Goal: Task Accomplishment & Management: Manage account settings

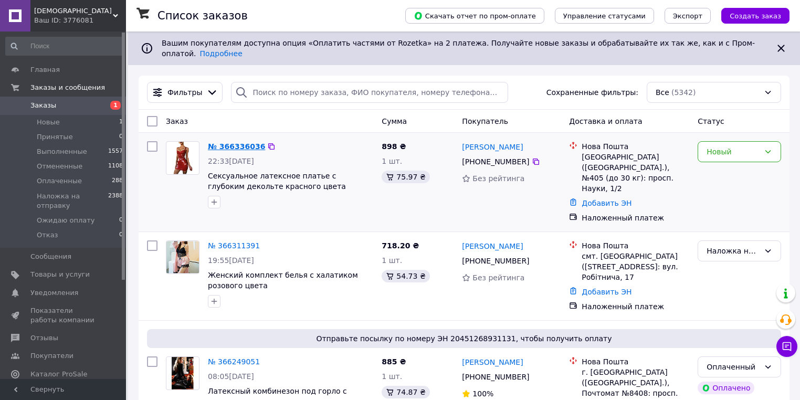
click at [231, 142] on link "№ 366336036" at bounding box center [236, 146] width 57 height 8
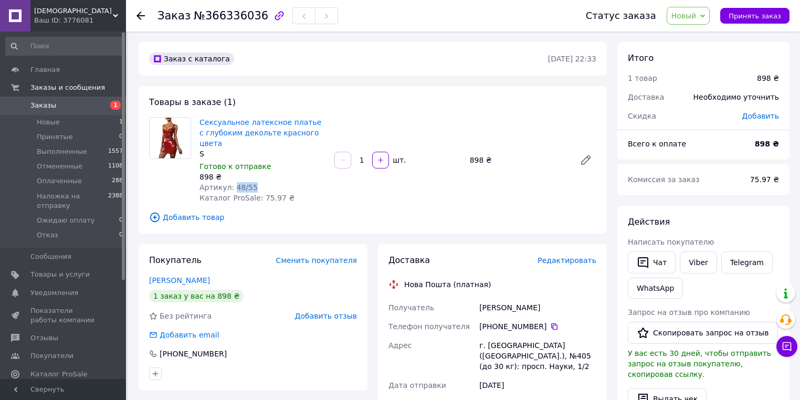
drag, startPoint x: 231, startPoint y: 176, endPoint x: 283, endPoint y: 203, distance: 58.7
click at [259, 182] on div "Артикул: 48/55" at bounding box center [263, 187] width 127 height 11
copy span "48/55"
click at [711, 12] on span "Новый" at bounding box center [689, 16] width 44 height 18
drag, startPoint x: 413, startPoint y: 182, endPoint x: 414, endPoint y: 166, distance: 15.8
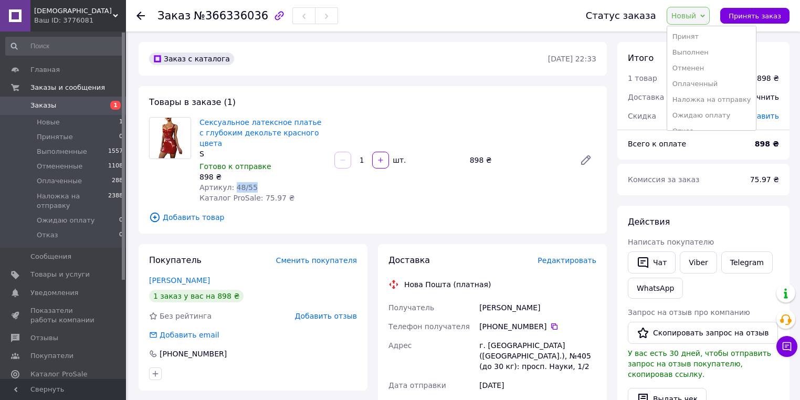
click at [414, 182] on div "Сексуальное латексное платье с глубоким декольте красного цвета S Готово к отпр…" at bounding box center [397, 160] width 405 height 90
click at [57, 18] on div "Ваш ID: 3776081" at bounding box center [80, 20] width 92 height 9
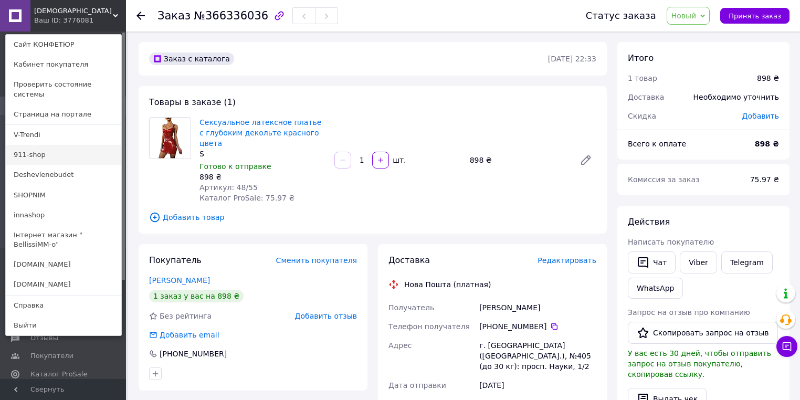
click at [35, 145] on link "911-shop" at bounding box center [64, 155] width 116 height 20
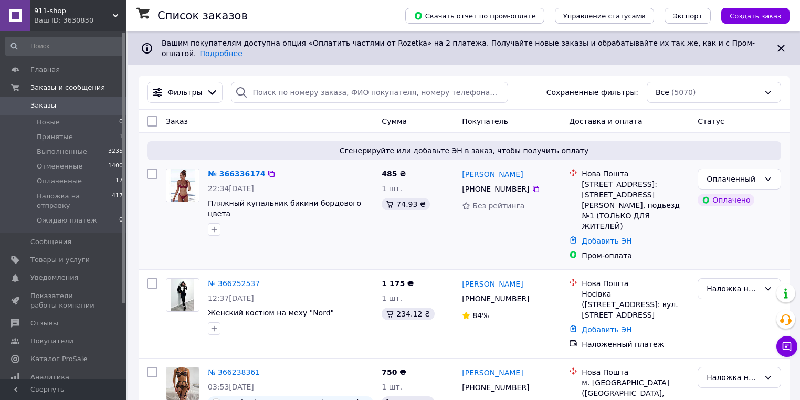
click at [243, 170] on link "№ 366336174" at bounding box center [236, 174] width 57 height 8
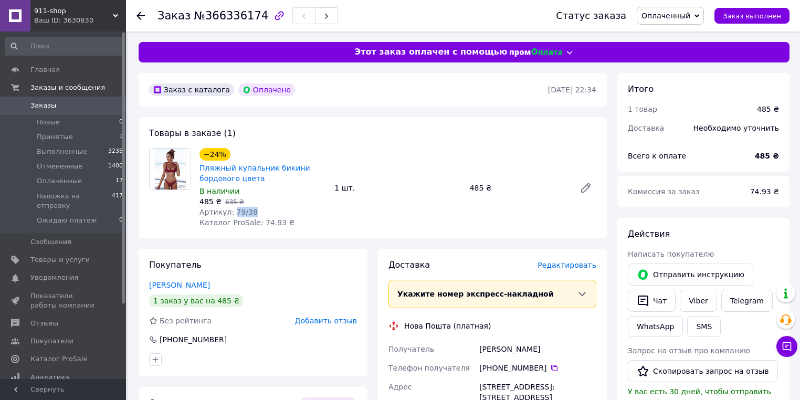
drag, startPoint x: 232, startPoint y: 212, endPoint x: 252, endPoint y: 212, distance: 20.0
click at [252, 212] on div "Артикул: 79/38" at bounding box center [263, 212] width 127 height 11
copy span "79/38"
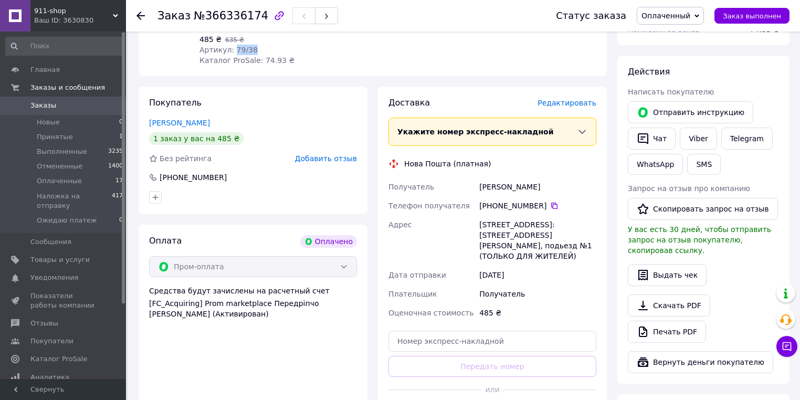
scroll to position [210, 0]
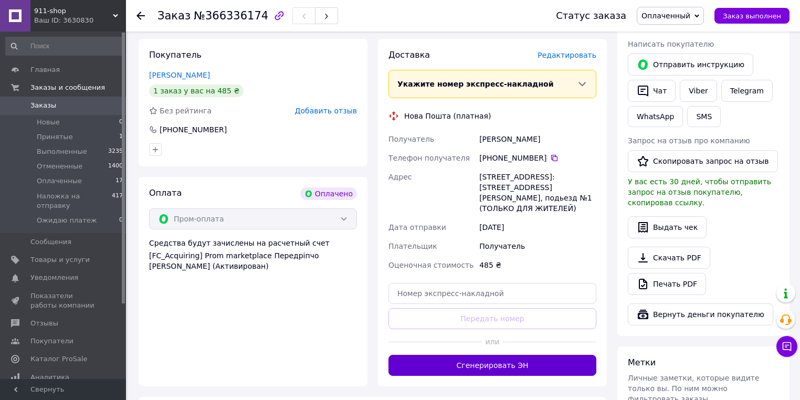
click at [443, 365] on button "Сгенерировать ЭН" at bounding box center [493, 365] width 208 height 21
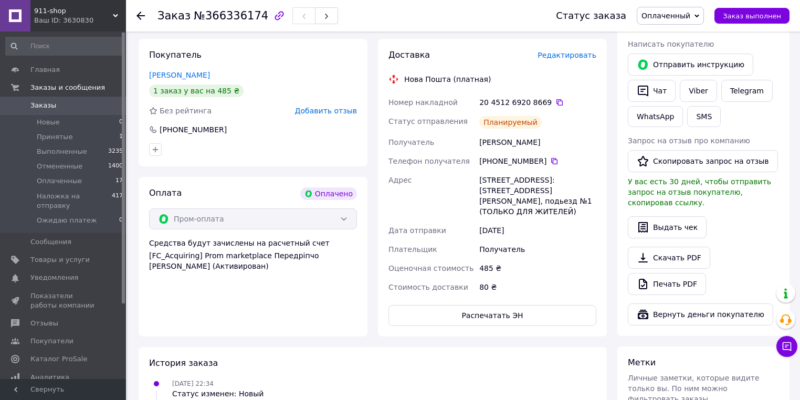
click at [46, 14] on span "911-shop" at bounding box center [73, 10] width 79 height 9
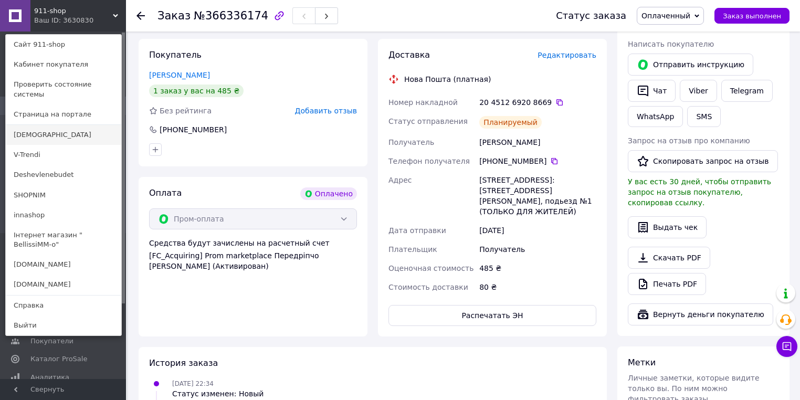
click at [28, 126] on link "[DEMOGRAPHIC_DATA]" at bounding box center [64, 135] width 116 height 20
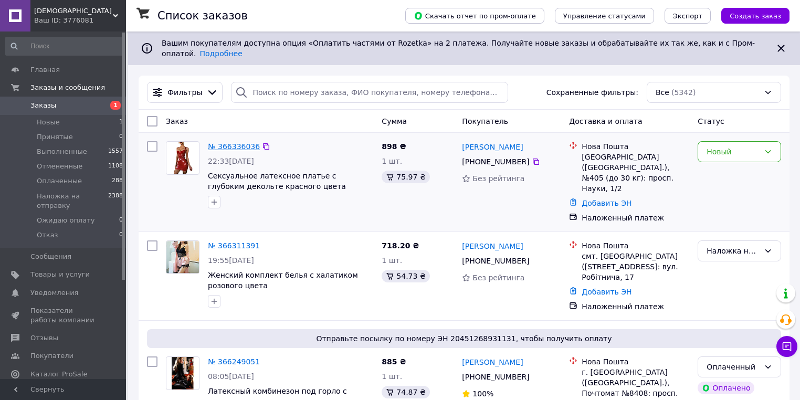
click at [236, 142] on link "№ 366336036" at bounding box center [234, 146] width 52 height 8
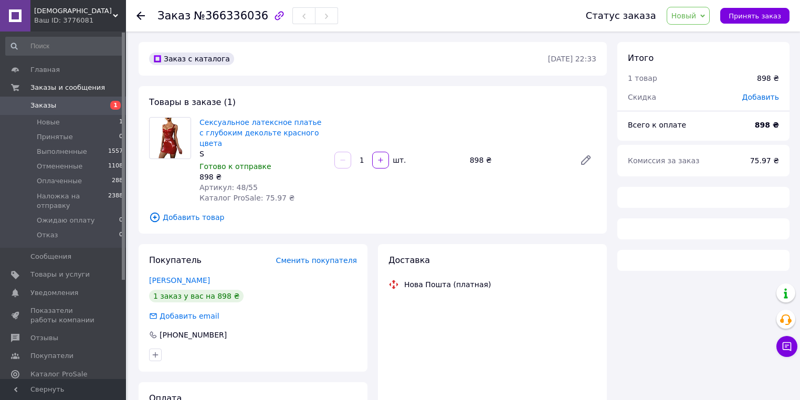
click at [697, 15] on span "Новый" at bounding box center [684, 16] width 25 height 8
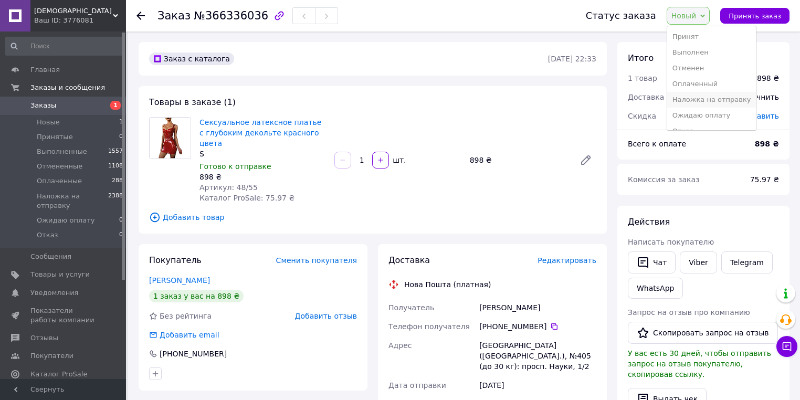
click at [701, 102] on li "Наложка на отправку" at bounding box center [712, 100] width 89 height 16
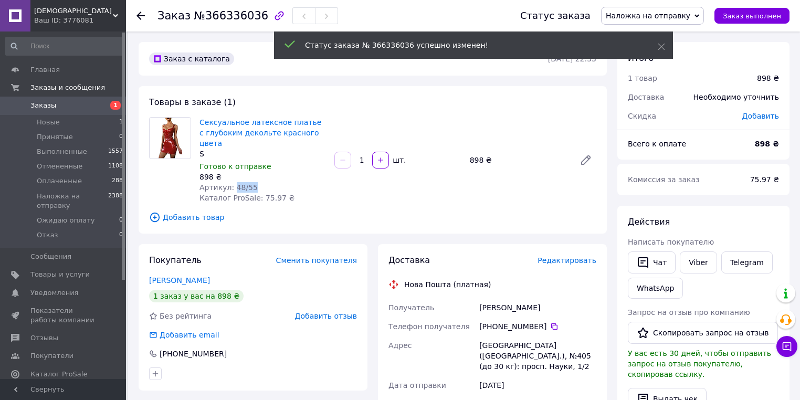
drag, startPoint x: 231, startPoint y: 179, endPoint x: 250, endPoint y: 179, distance: 18.9
click at [250, 182] on div "Артикул: 48/55" at bounding box center [263, 187] width 127 height 11
copy span "48/55"
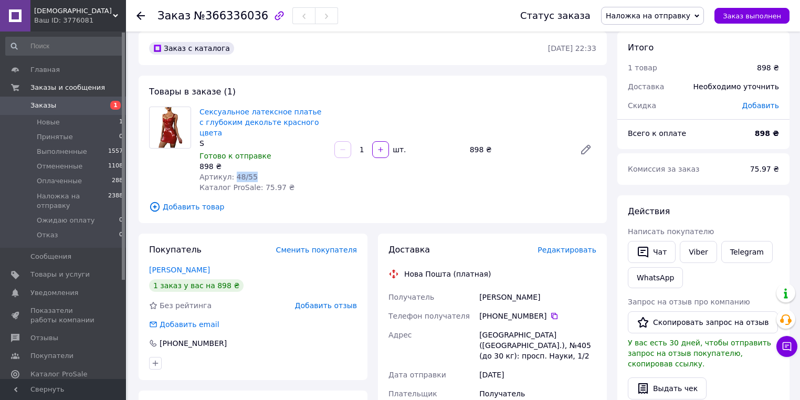
scroll to position [42, 0]
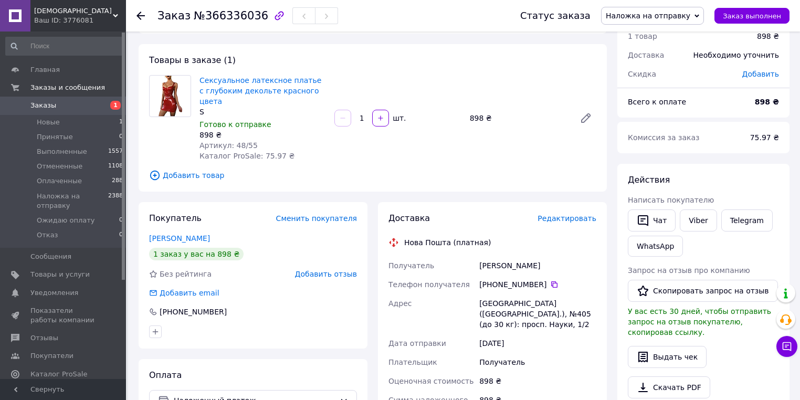
click at [508, 256] on div "Коровко Вікторія" at bounding box center [537, 265] width 121 height 19
copy div "Коровко Вікторія"
click at [550, 280] on icon at bounding box center [554, 284] width 8 height 8
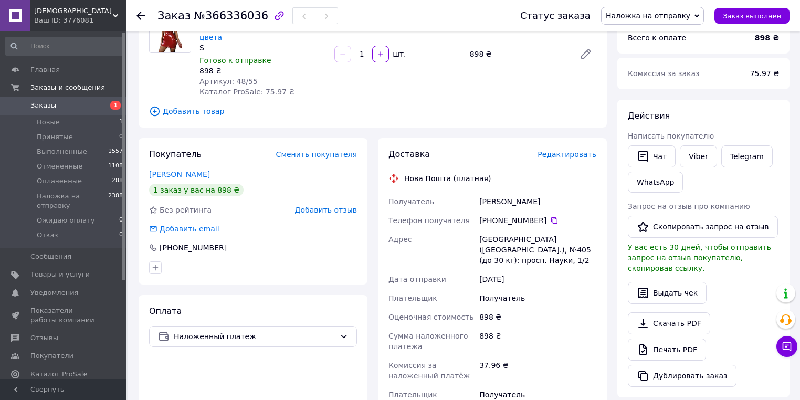
scroll to position [210, 0]
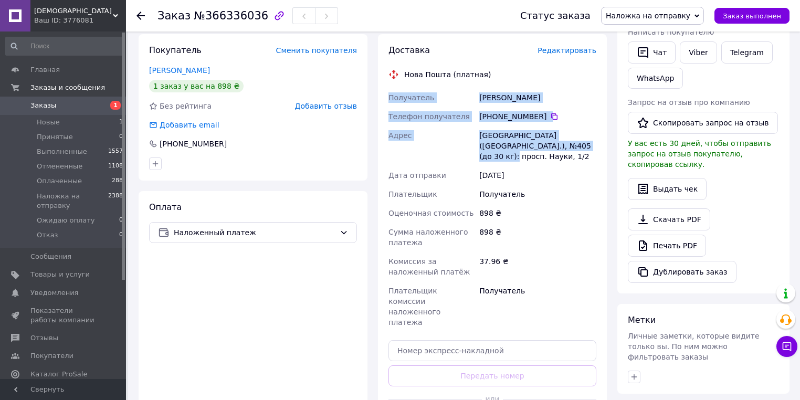
drag, startPoint x: 388, startPoint y: 84, endPoint x: 550, endPoint y: 135, distance: 170.1
click at [550, 135] on div "Получатель Коровко Вікторія Телефон получателя +380 97 432 19 67   Адрес Київ (…" at bounding box center [493, 210] width 212 height 244
copy div "Получатель Коровко Вікторія Телефон получателя +380 97 432 19 67   Адрес Київ (…"
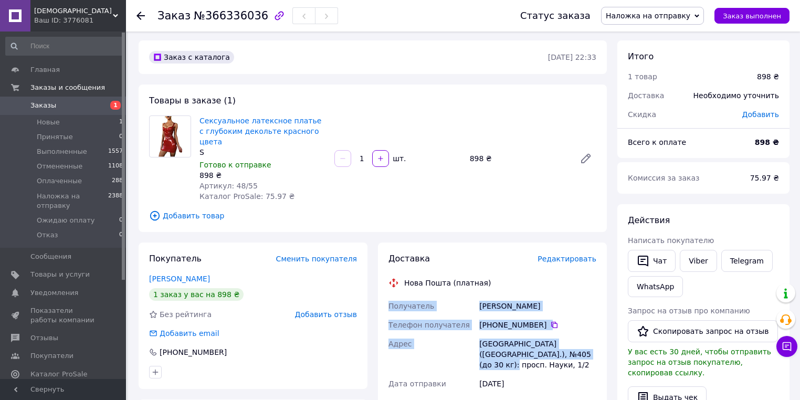
scroll to position [0, 0]
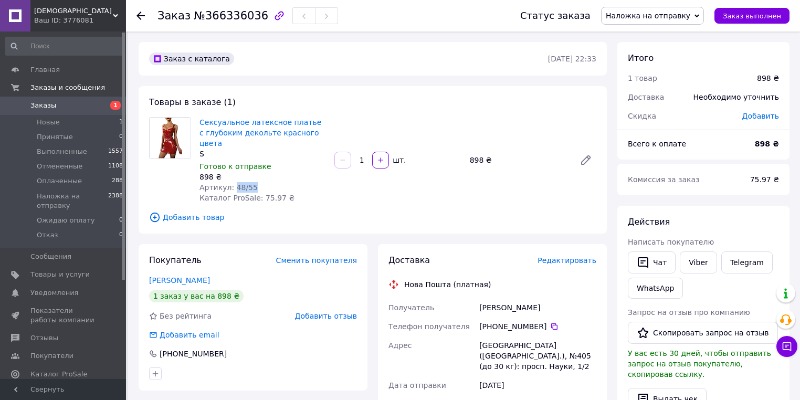
drag, startPoint x: 231, startPoint y: 174, endPoint x: 250, endPoint y: 174, distance: 19.4
click at [250, 182] on div "Артикул: 48/55" at bounding box center [263, 187] width 127 height 11
copy span "48/55"
click at [51, 105] on span "Заказы" at bounding box center [43, 105] width 26 height 9
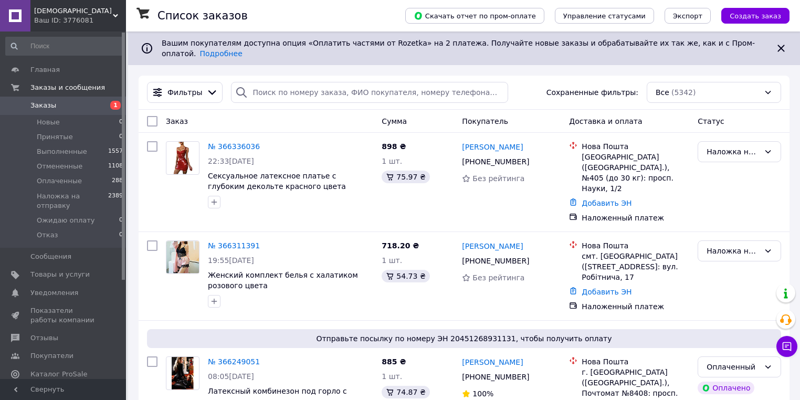
click at [53, 23] on div "Ваш ID: 3776081" at bounding box center [80, 20] width 92 height 9
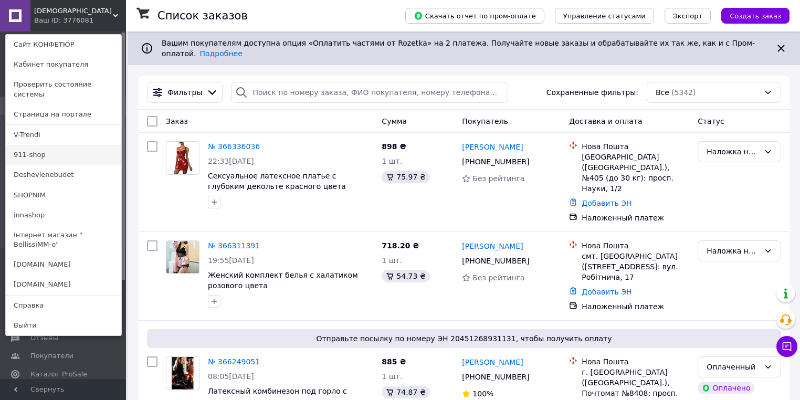
click at [36, 147] on link "911-shop" at bounding box center [64, 155] width 116 height 20
